Goal: Book appointment/travel/reservation

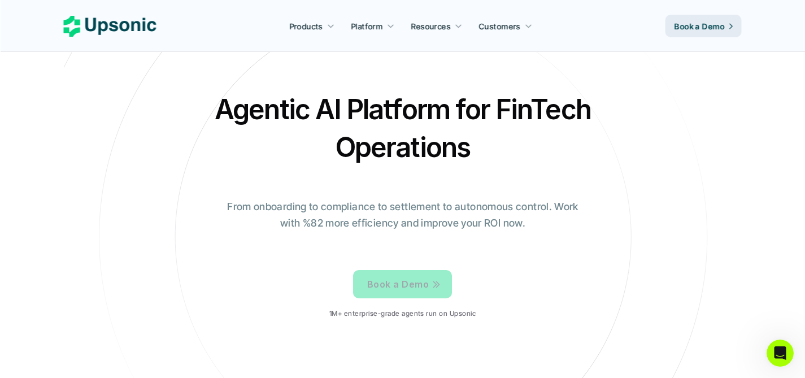
click at [414, 278] on p "Book a Demo" at bounding box center [398, 284] width 62 height 16
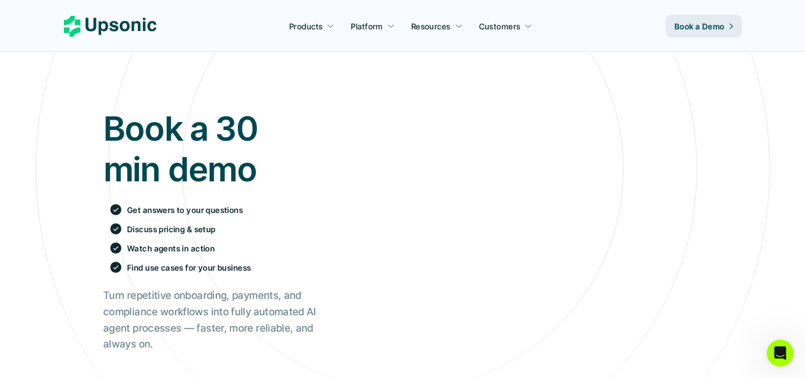
scroll to position [56, 0]
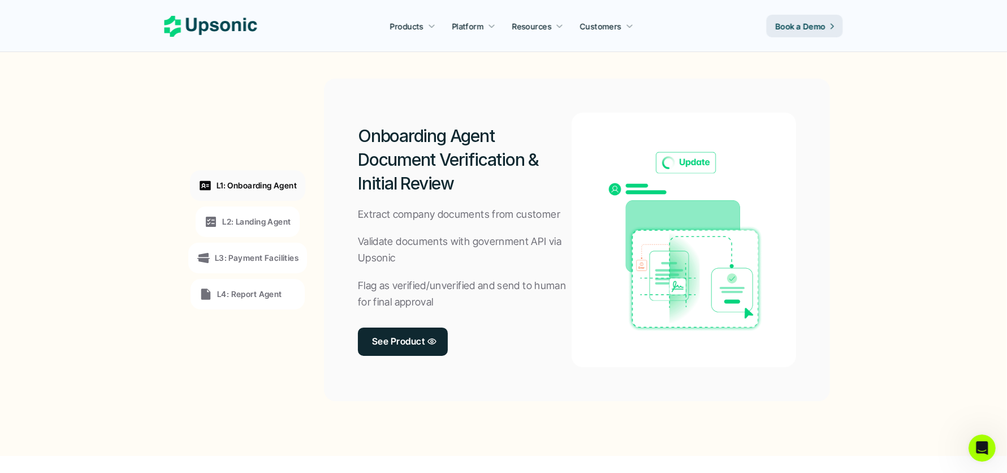
scroll to position [840, 0]
click at [419, 353] on link "See Product" at bounding box center [403, 342] width 91 height 28
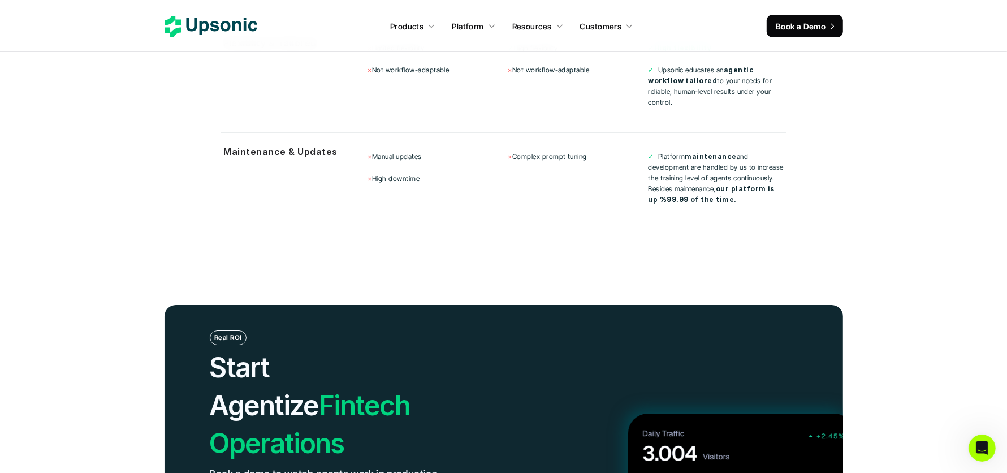
scroll to position [3854, 0]
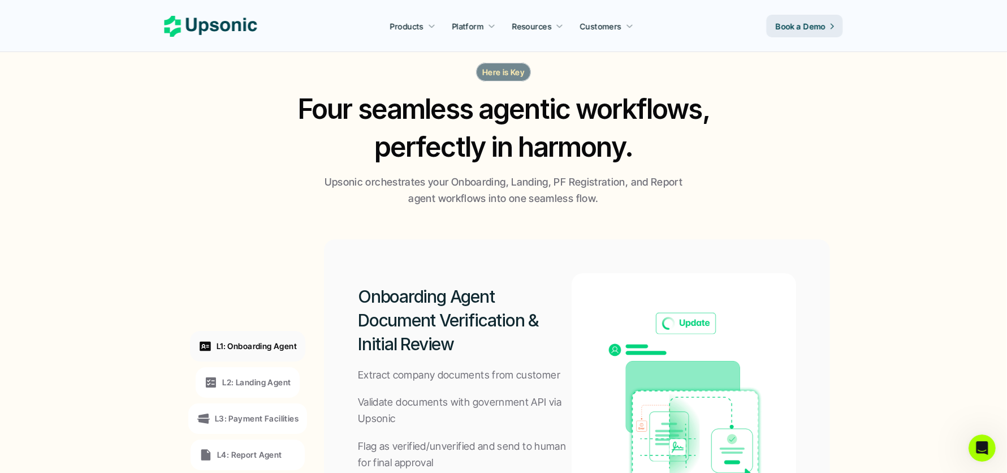
scroll to position [678, 0]
